Goal: Task Accomplishment & Management: Manage account settings

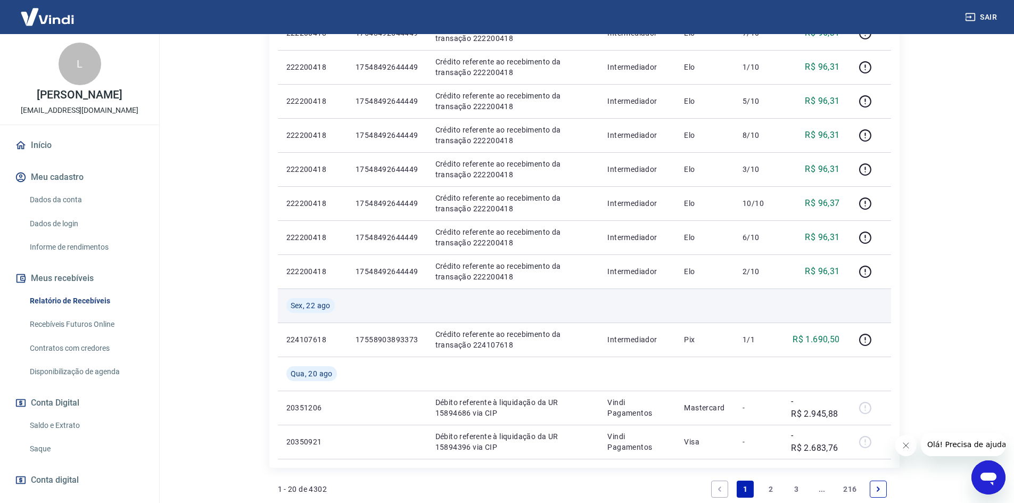
scroll to position [745, 0]
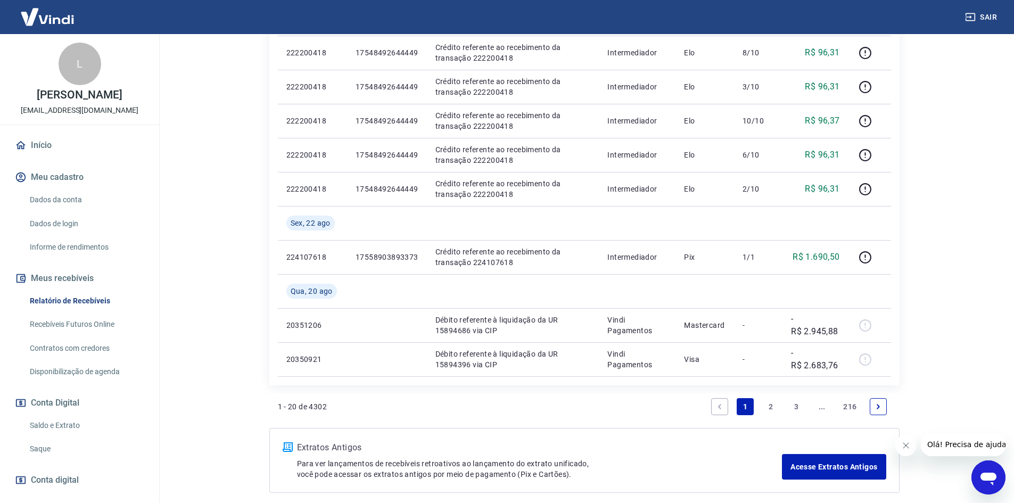
click at [772, 409] on link "2" at bounding box center [770, 406] width 17 height 17
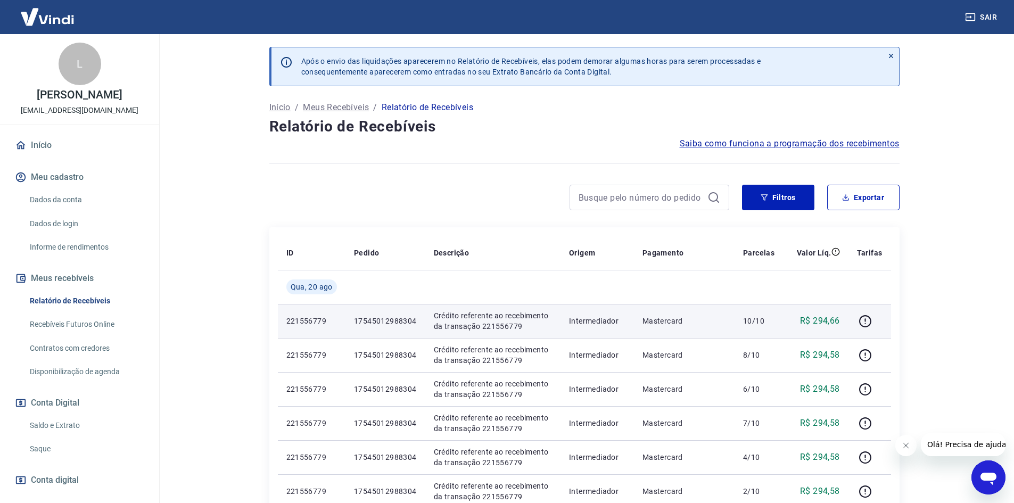
click at [398, 318] on p "17545012988304" at bounding box center [385, 321] width 63 height 11
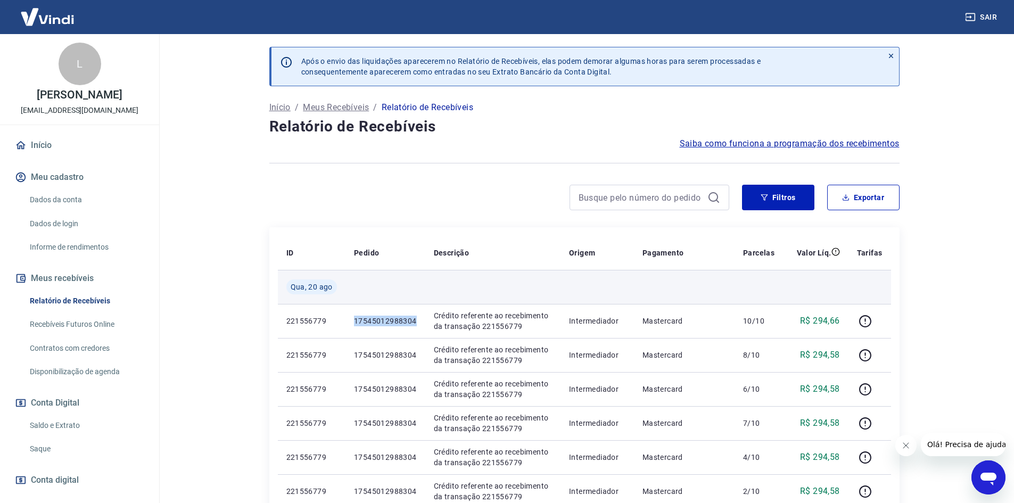
copy p "17545012988304"
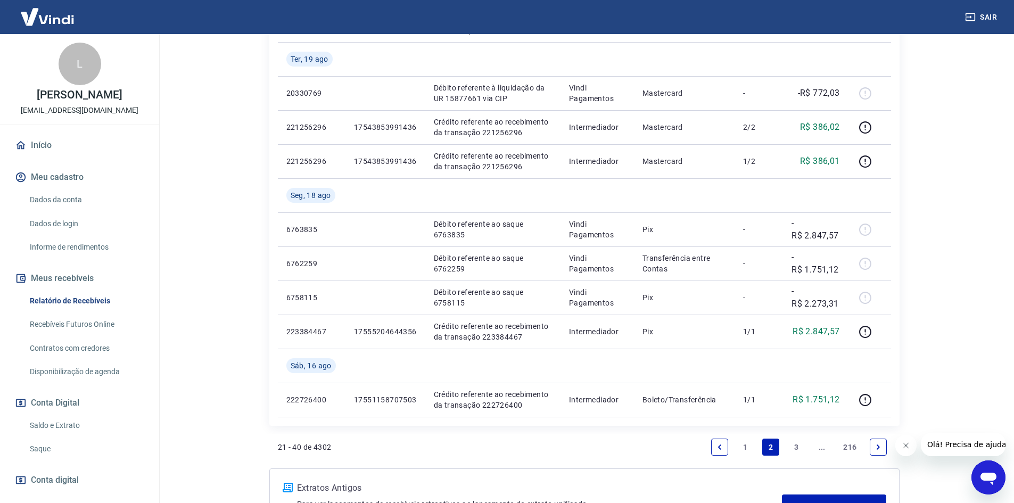
scroll to position [760, 0]
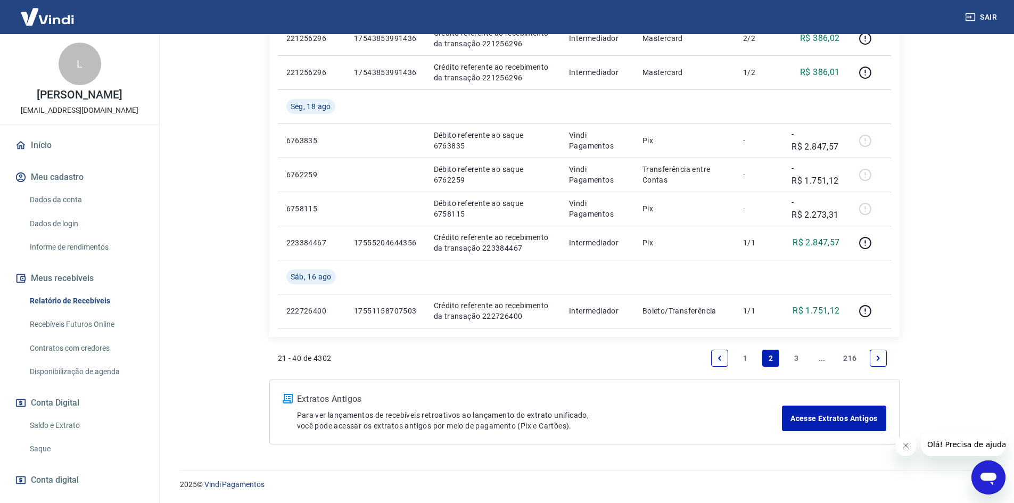
click at [745, 357] on link "1" at bounding box center [745, 358] width 17 height 17
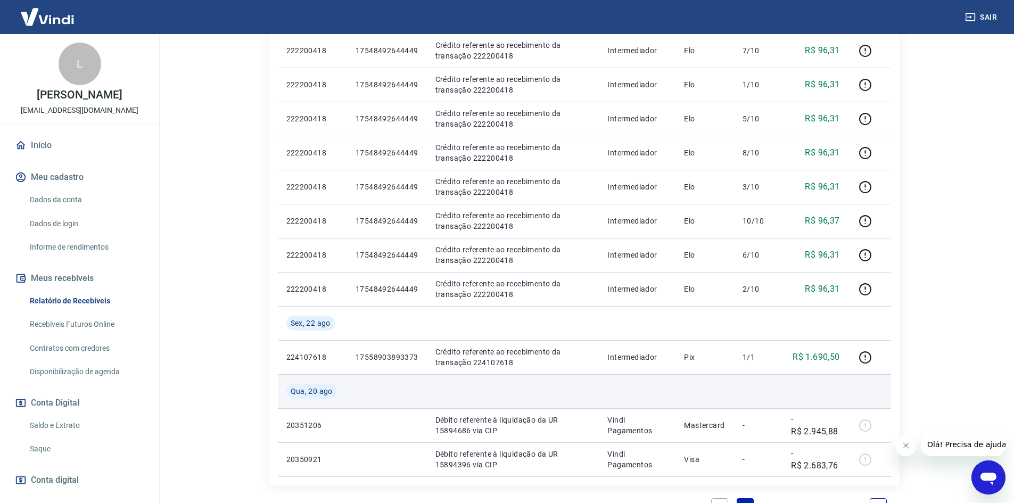
scroll to position [745, 0]
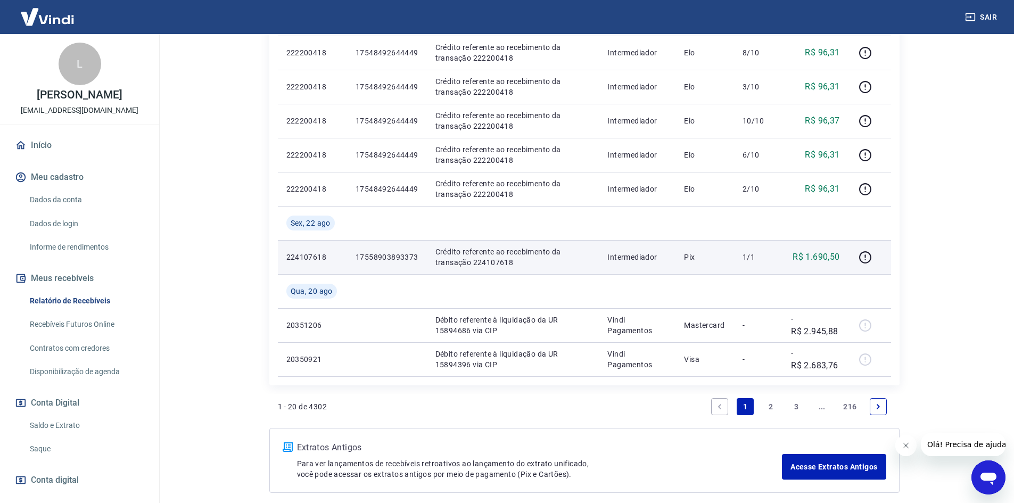
click at [386, 257] on p "17558903893373" at bounding box center [387, 257] width 63 height 11
click at [386, 258] on p "17558903893373" at bounding box center [387, 257] width 63 height 11
copy p "17558903893373"
click at [868, 260] on icon "button" at bounding box center [865, 257] width 13 height 13
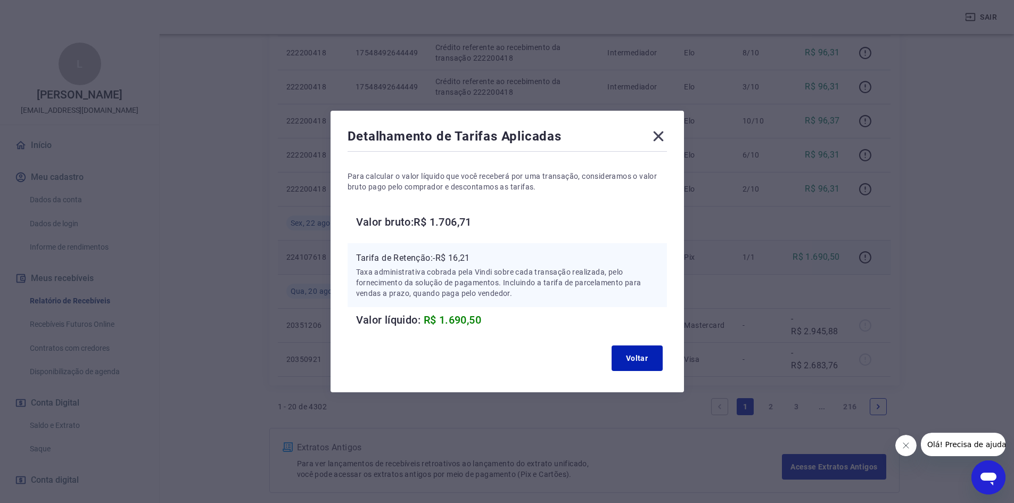
click at [662, 137] on icon at bounding box center [658, 137] width 10 height 10
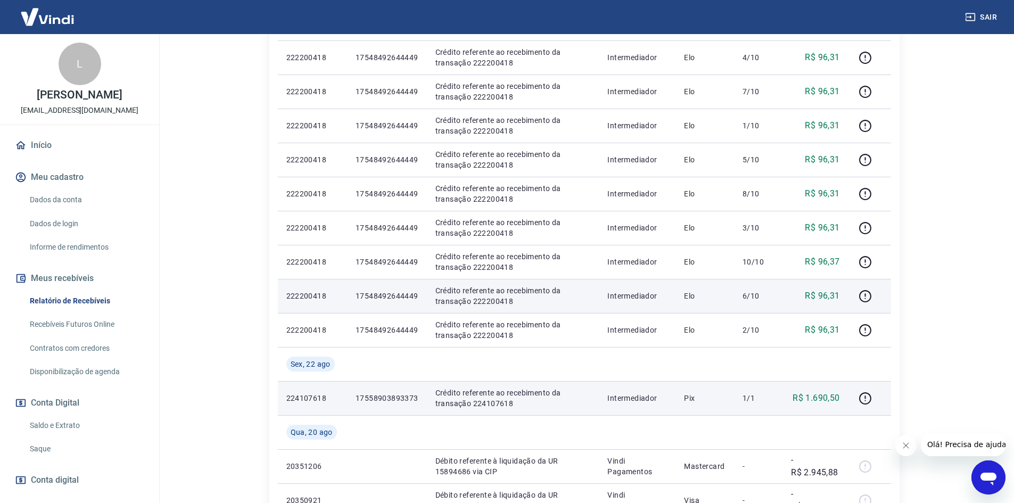
scroll to position [586, 0]
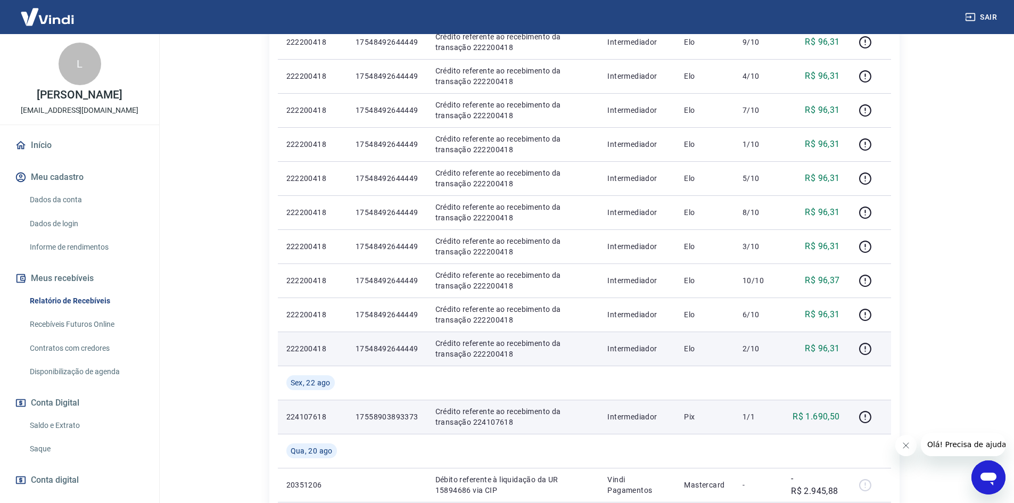
click at [396, 349] on p "17548492644449" at bounding box center [387, 348] width 63 height 11
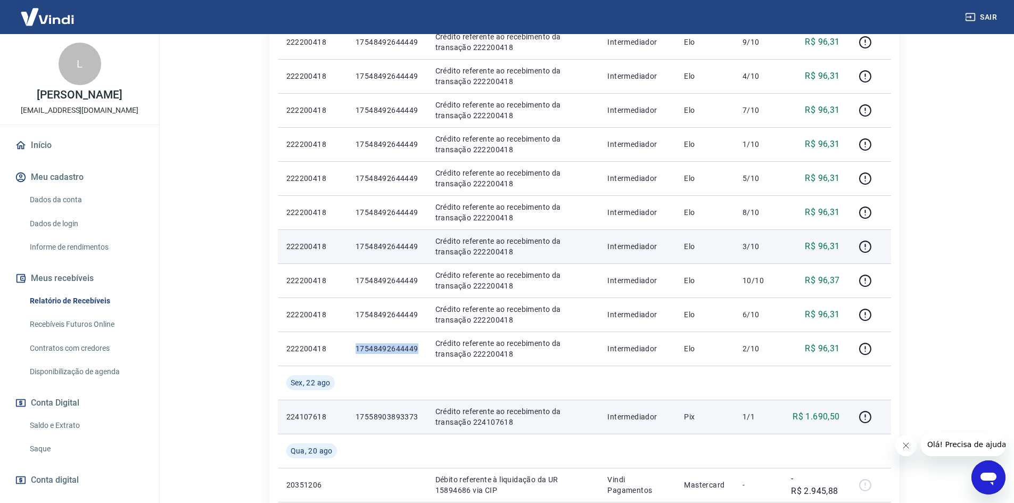
copy p "17548492644449"
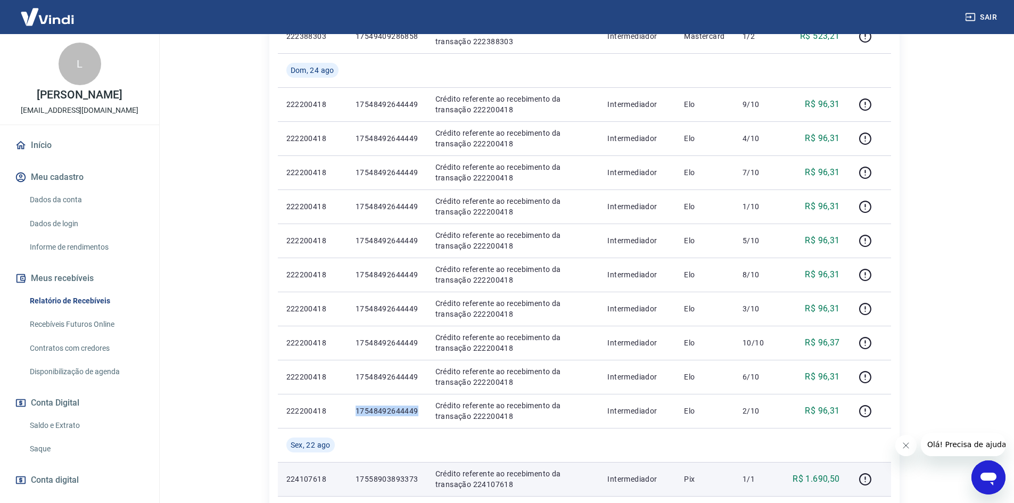
scroll to position [532, 0]
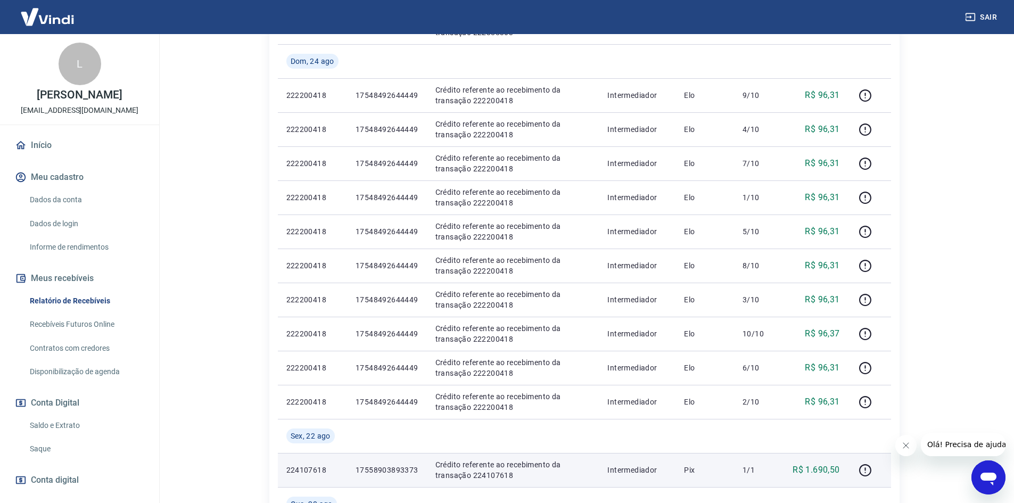
click at [408, 465] on p "17558903893373" at bounding box center [387, 470] width 63 height 11
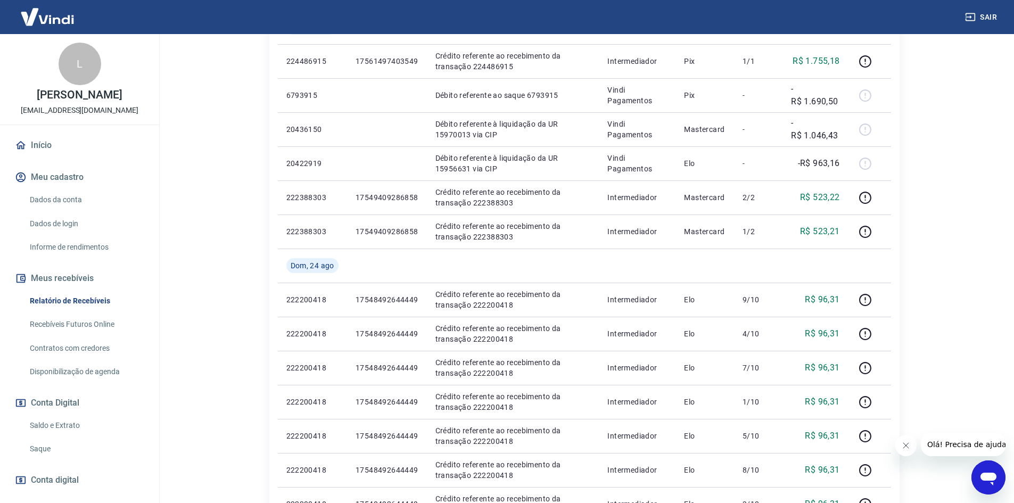
scroll to position [266, 0]
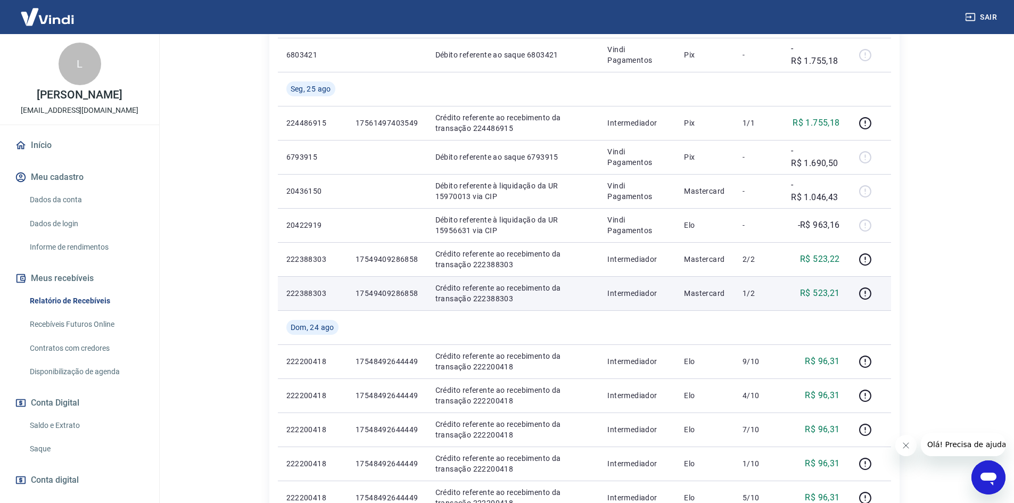
click at [393, 280] on td "17549409286858" at bounding box center [387, 293] width 80 height 34
click at [398, 298] on p "17549409286858" at bounding box center [387, 293] width 63 height 11
copy p "17549409286858"
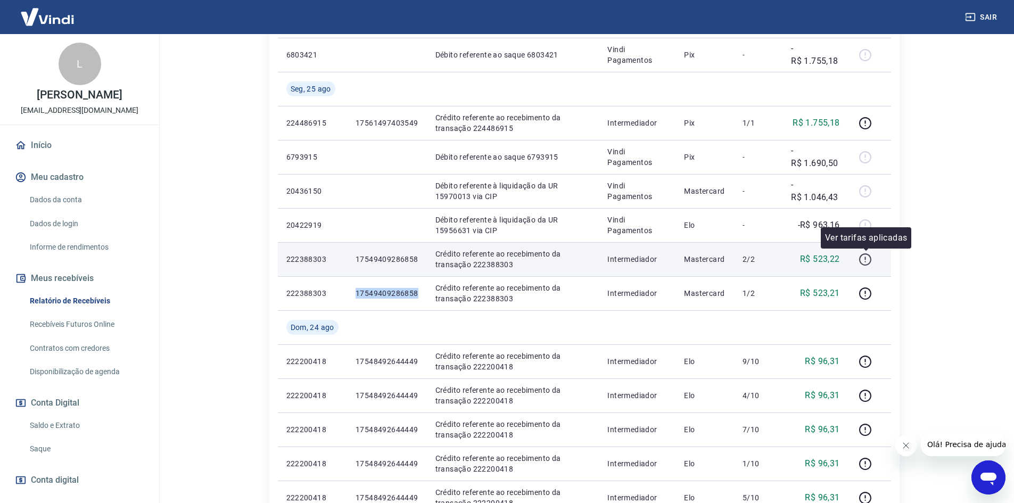
click at [872, 259] on icon "button" at bounding box center [865, 259] width 13 height 13
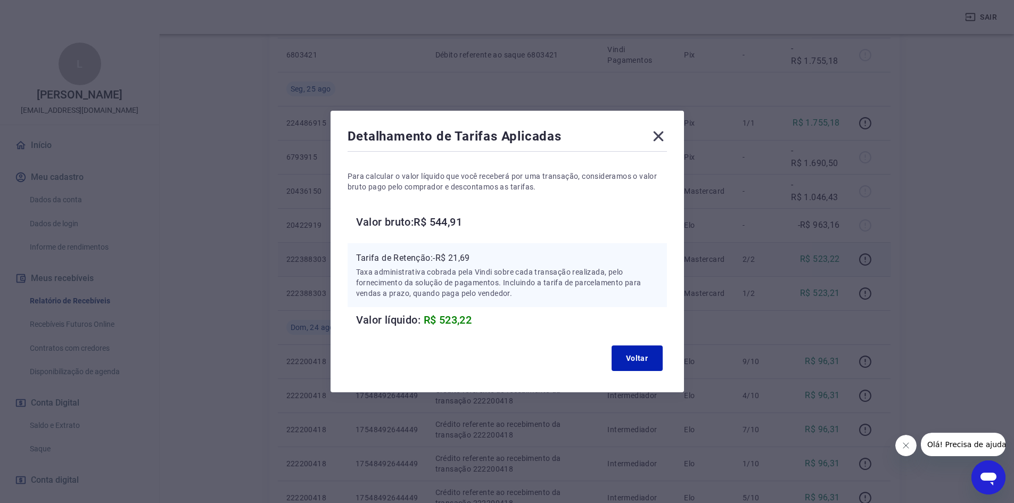
click at [663, 139] on icon at bounding box center [658, 136] width 17 height 17
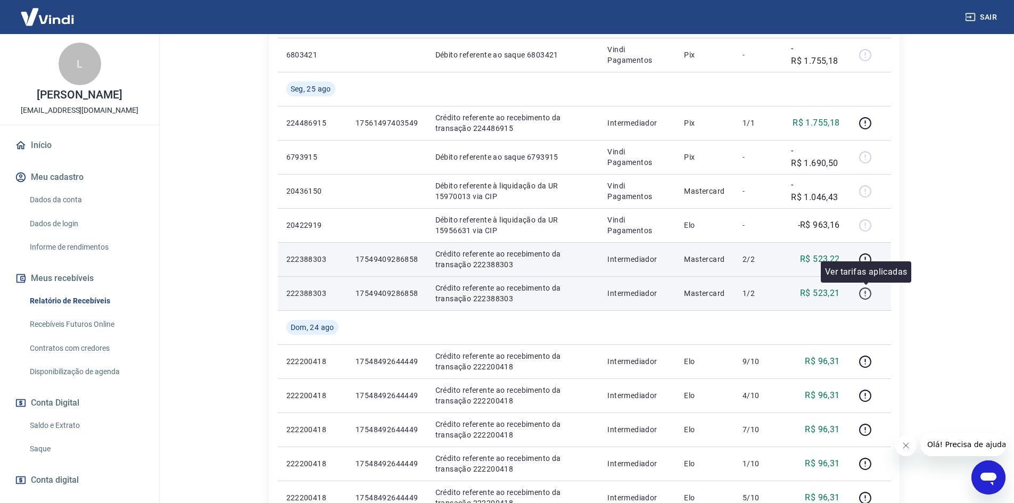
click at [874, 294] on button "button" at bounding box center [865, 293] width 17 height 17
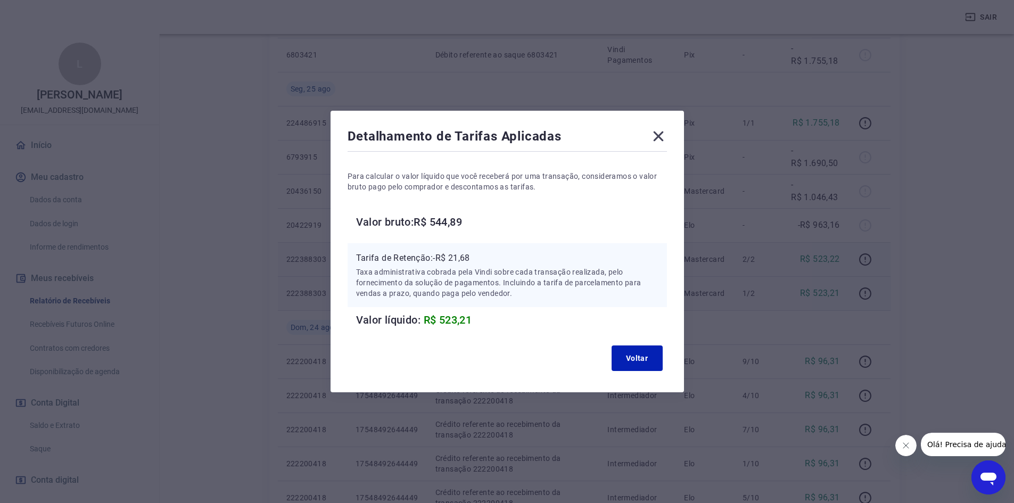
click at [665, 132] on icon at bounding box center [658, 136] width 17 height 17
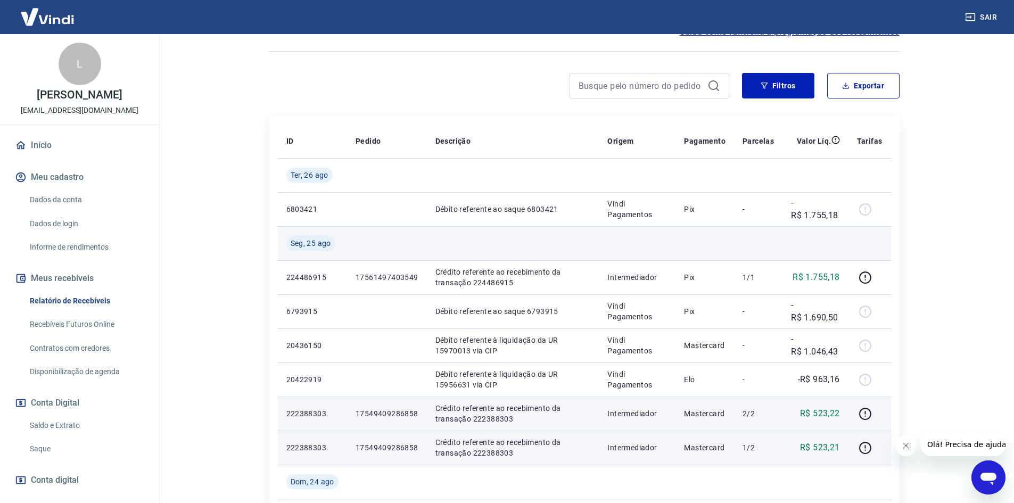
scroll to position [106, 0]
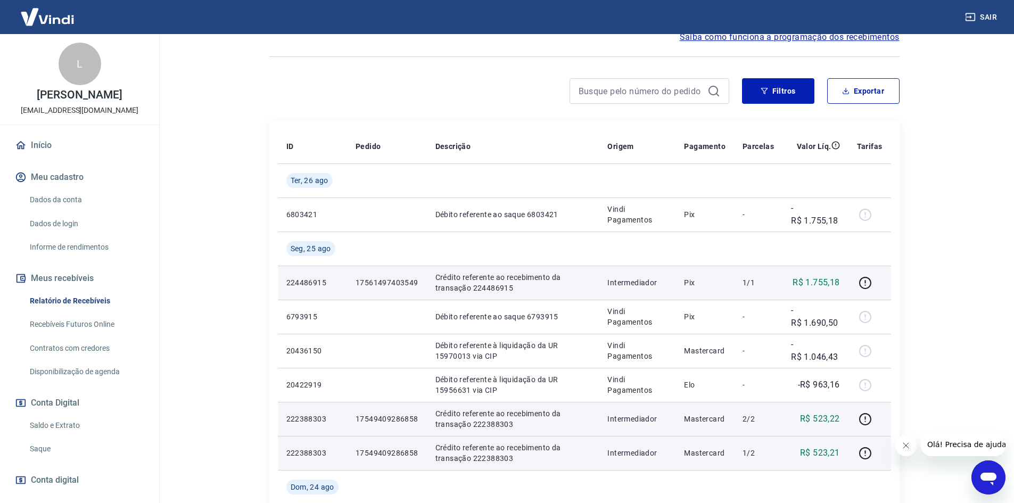
click at [400, 277] on td "17561497403549" at bounding box center [387, 283] width 80 height 34
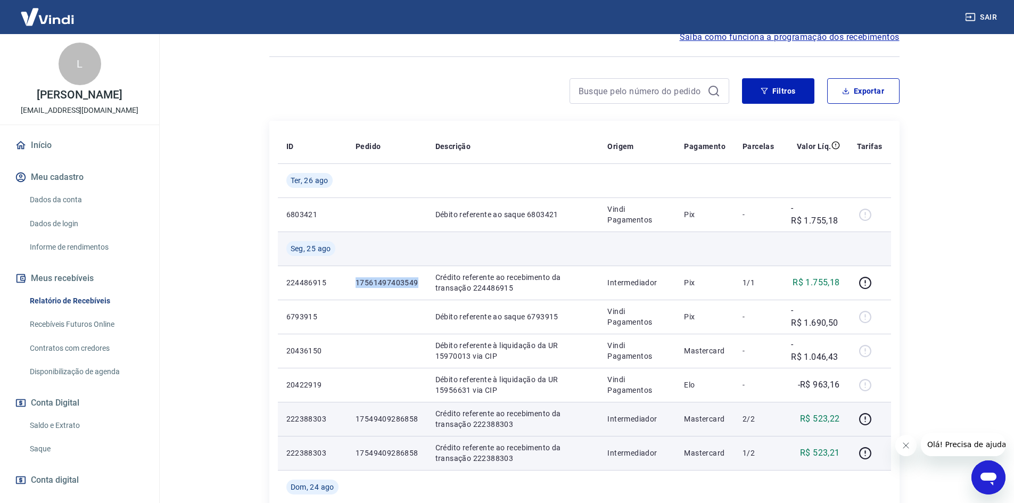
copy p "17561497403549"
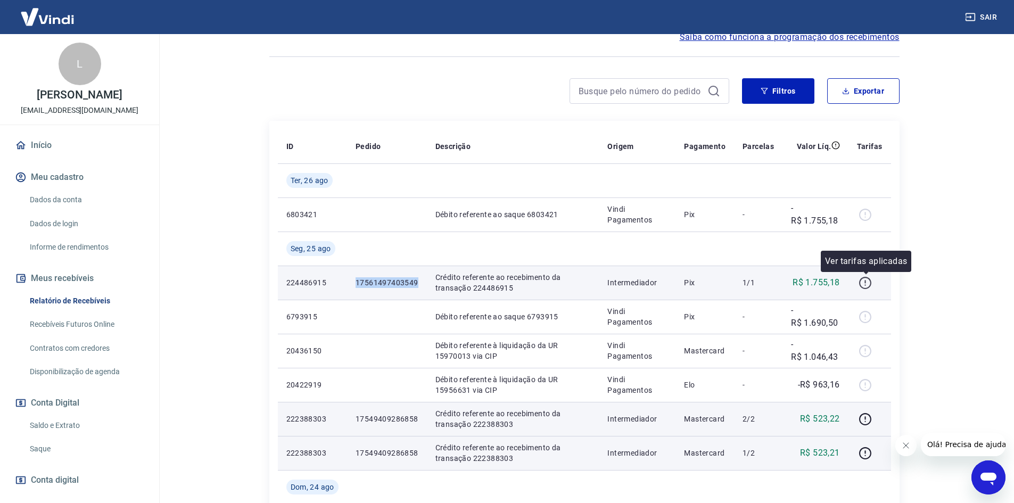
click at [871, 280] on icon "button" at bounding box center [865, 282] width 13 height 13
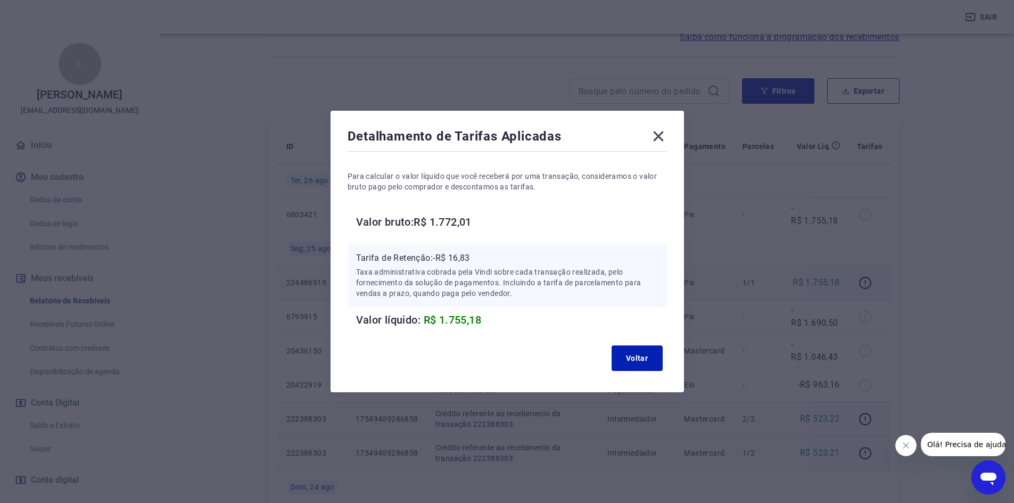
click at [662, 134] on icon at bounding box center [658, 136] width 17 height 17
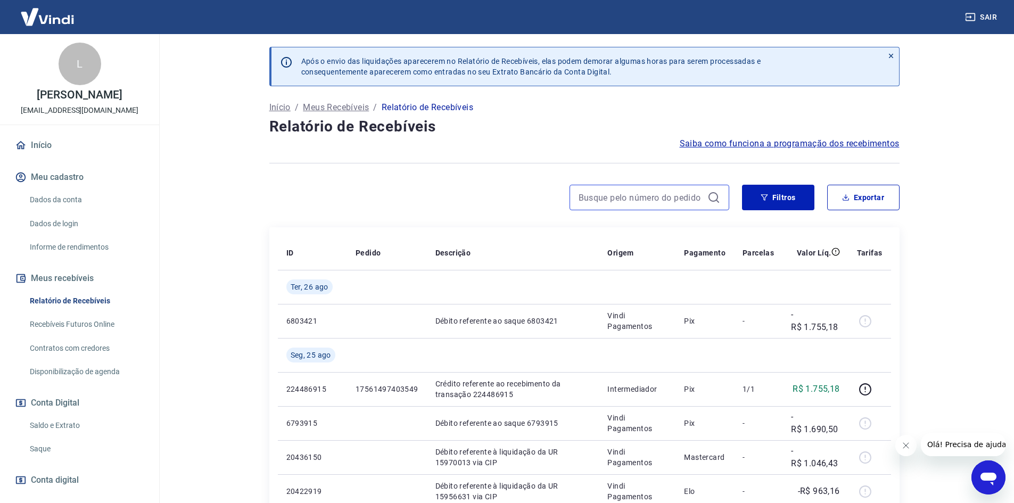
click at [622, 197] on input at bounding box center [641, 198] width 125 height 16
paste input "#17551305775656"
click at [584, 198] on input "#17551305775656" at bounding box center [641, 198] width 125 height 16
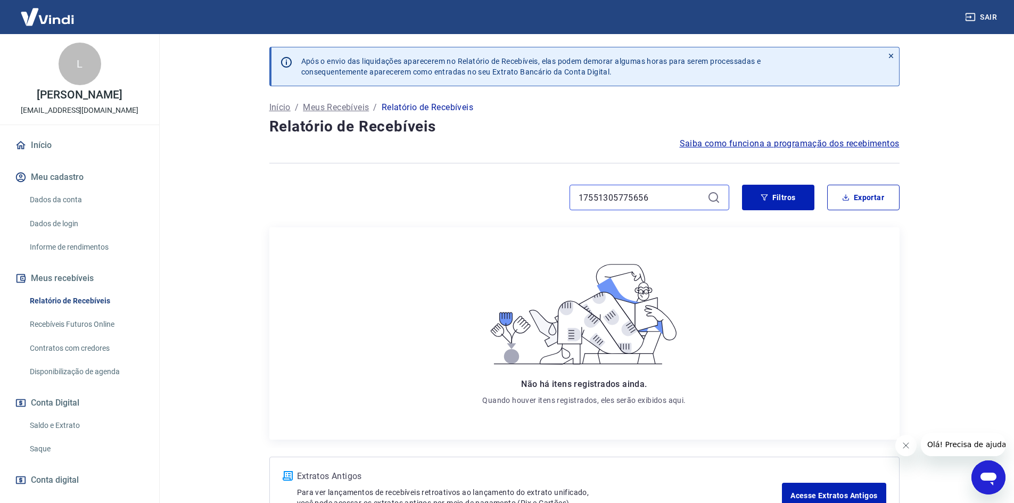
type input "17551305775656"
